Goal: Task Accomplishment & Management: Manage account settings

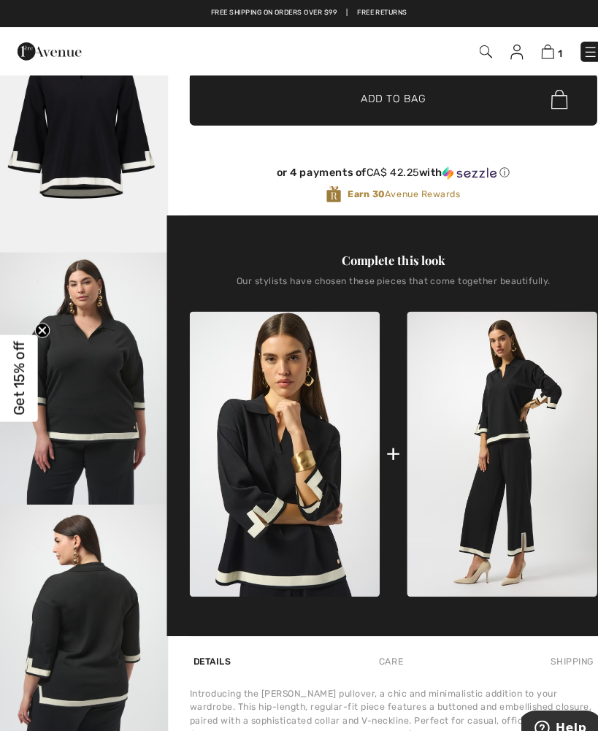
scroll to position [737, 0]
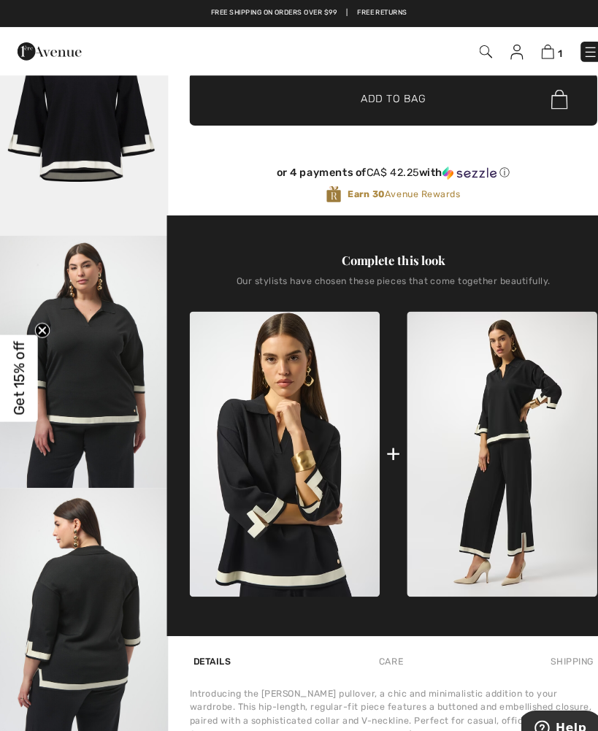
click at [82, 450] on img "5 / 8" at bounding box center [81, 350] width 163 height 244
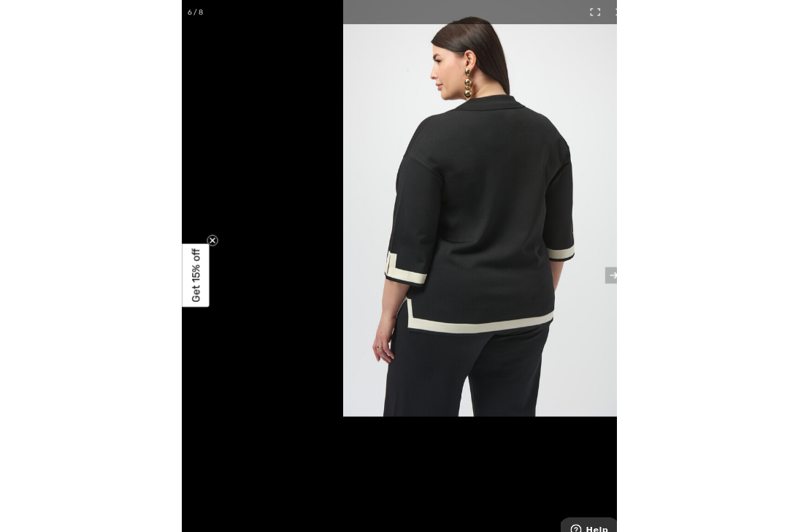
scroll to position [425, 0]
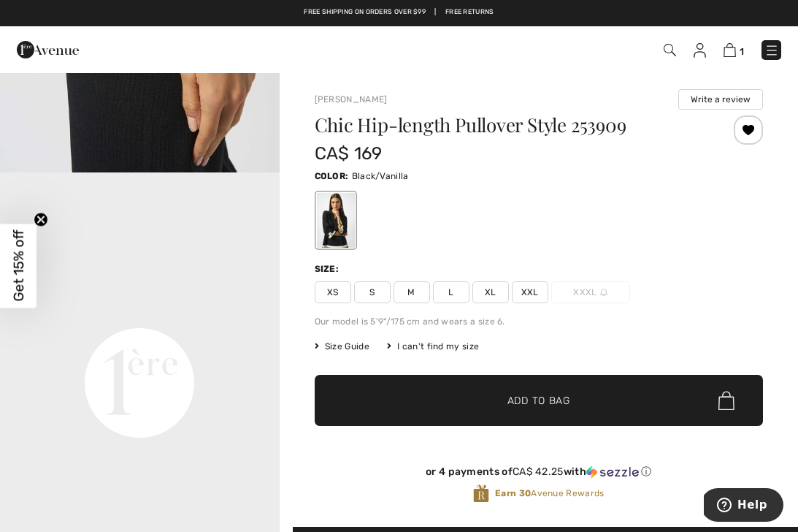
click at [748, 132] on div at bounding box center [748, 129] width 29 height 29
click at [745, 129] on div at bounding box center [748, 129] width 29 height 29
click at [702, 50] on img at bounding box center [700, 50] width 12 height 15
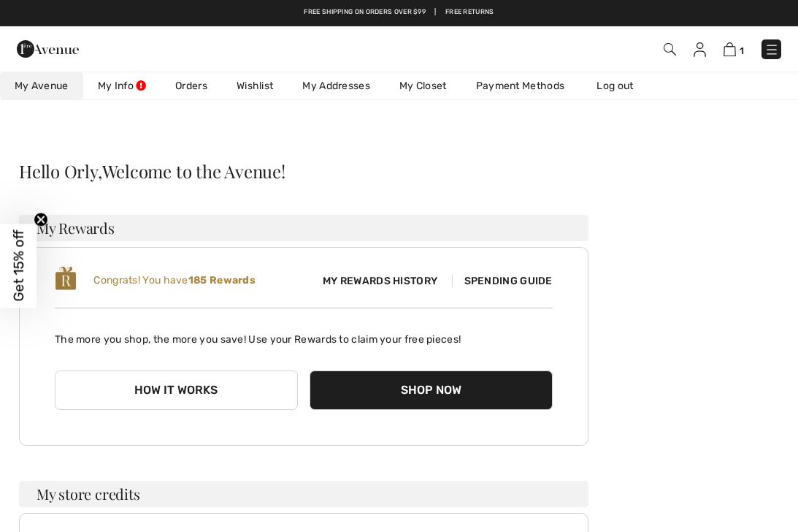
click at [698, 53] on img at bounding box center [700, 49] width 12 height 15
click at [260, 88] on link "Wishlist" at bounding box center [255, 85] width 66 height 27
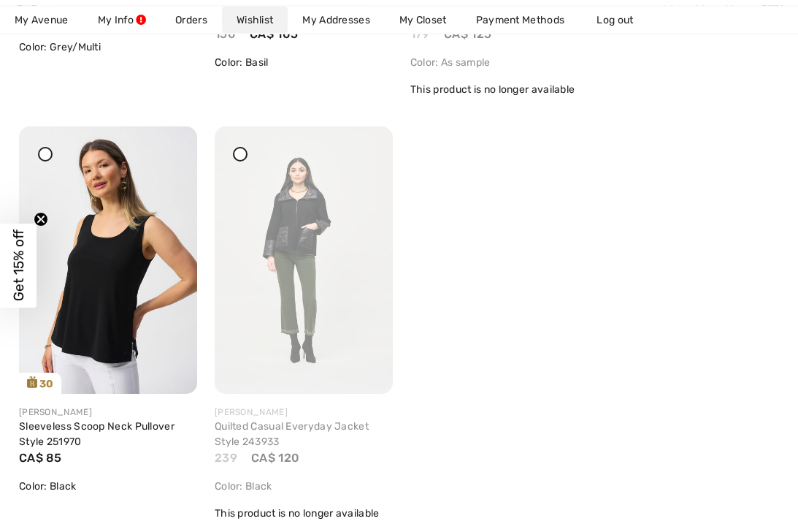
scroll to position [2986, 0]
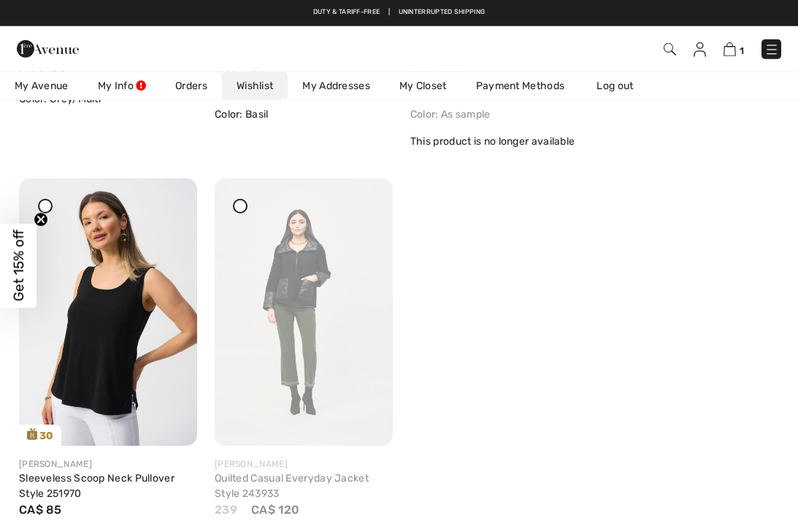
click at [237, 204] on div at bounding box center [240, 206] width 15 height 15
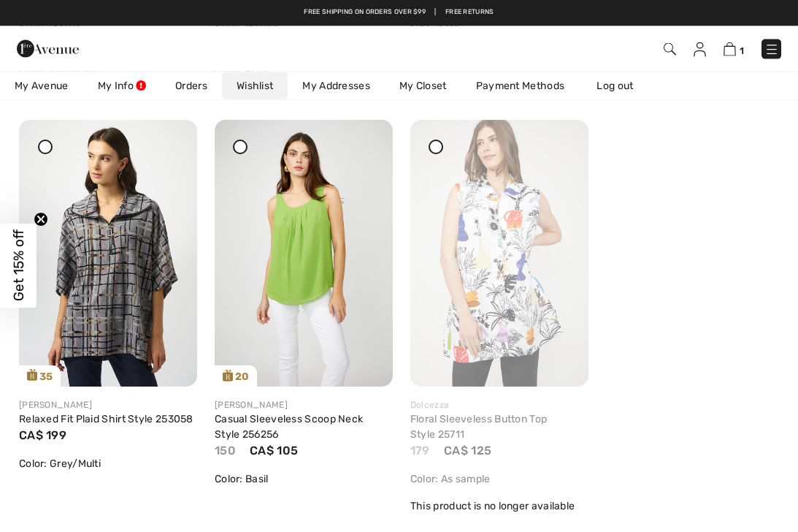
scroll to position [2583, 0]
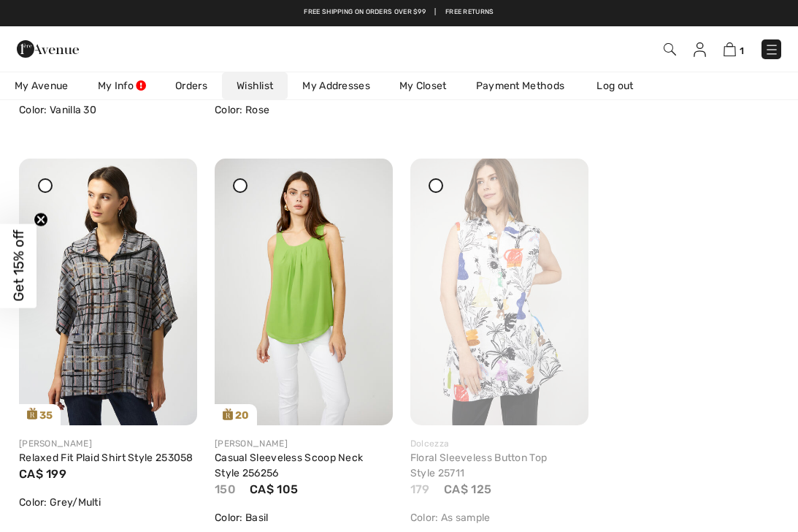
click at [434, 186] on icon at bounding box center [436, 186] width 6 height 6
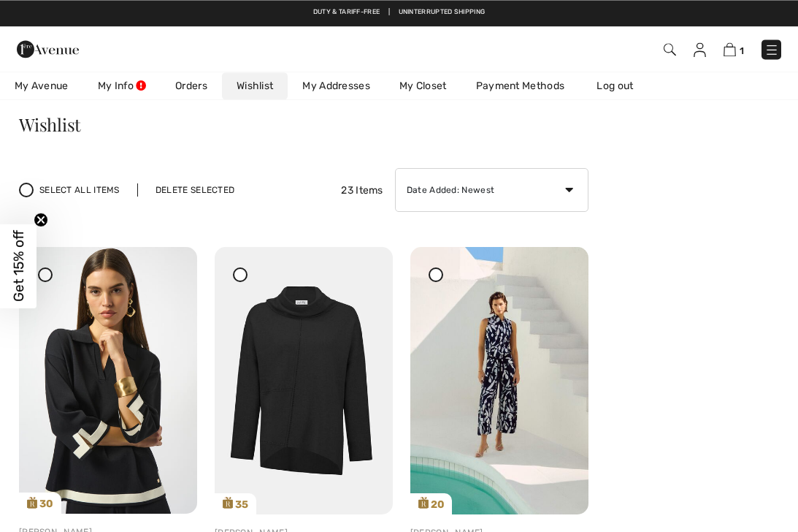
scroll to position [0, 0]
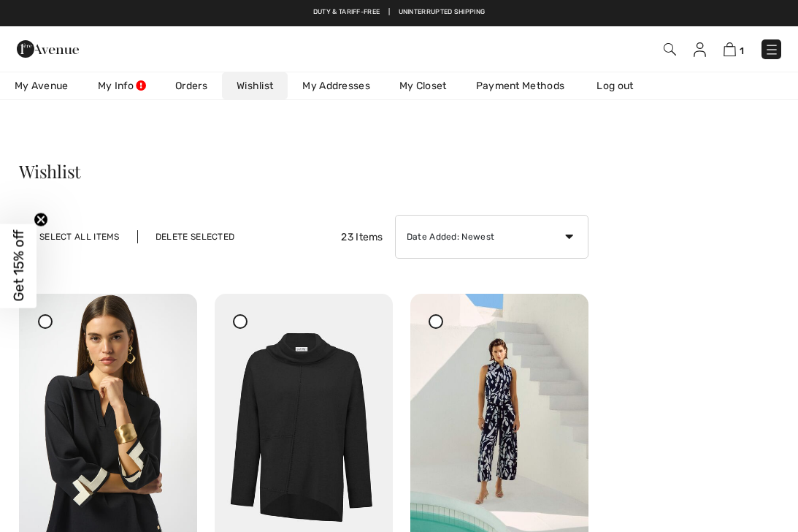
click at [211, 240] on div "Delete Selected" at bounding box center [194, 236] width 115 height 13
